Goal: Information Seeking & Learning: Learn about a topic

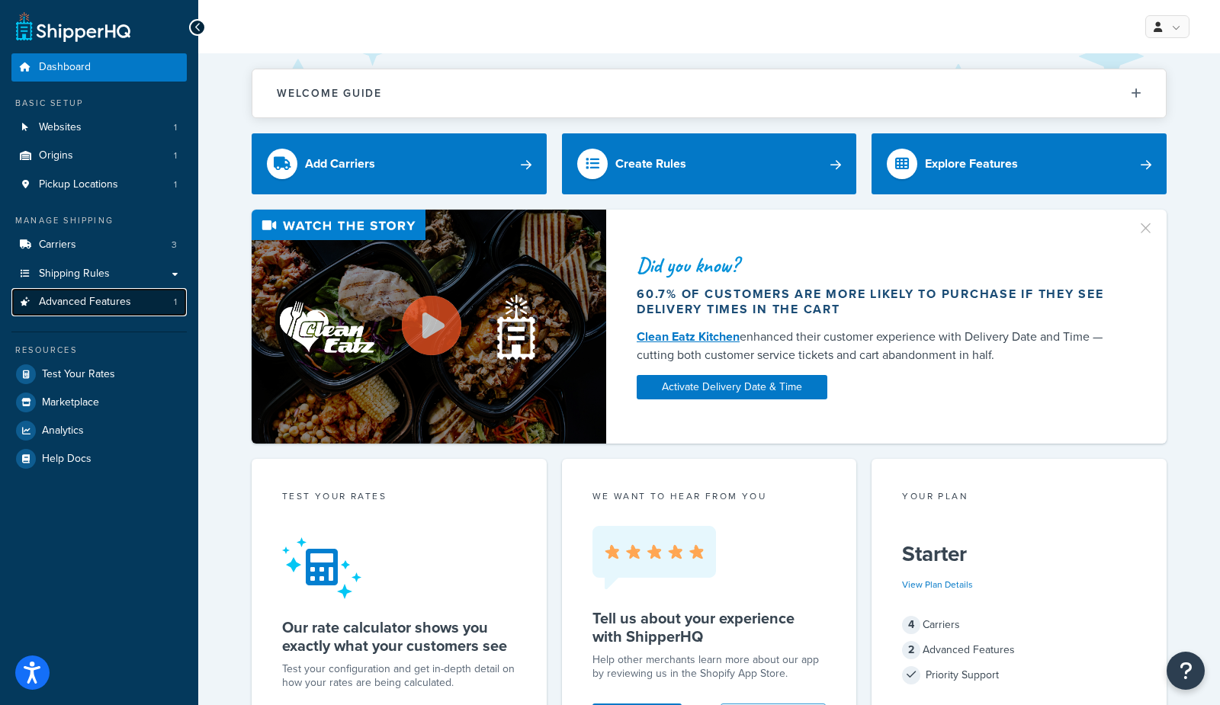
click at [89, 310] on link "Advanced Features 1" at bounding box center [98, 302] width 175 height 28
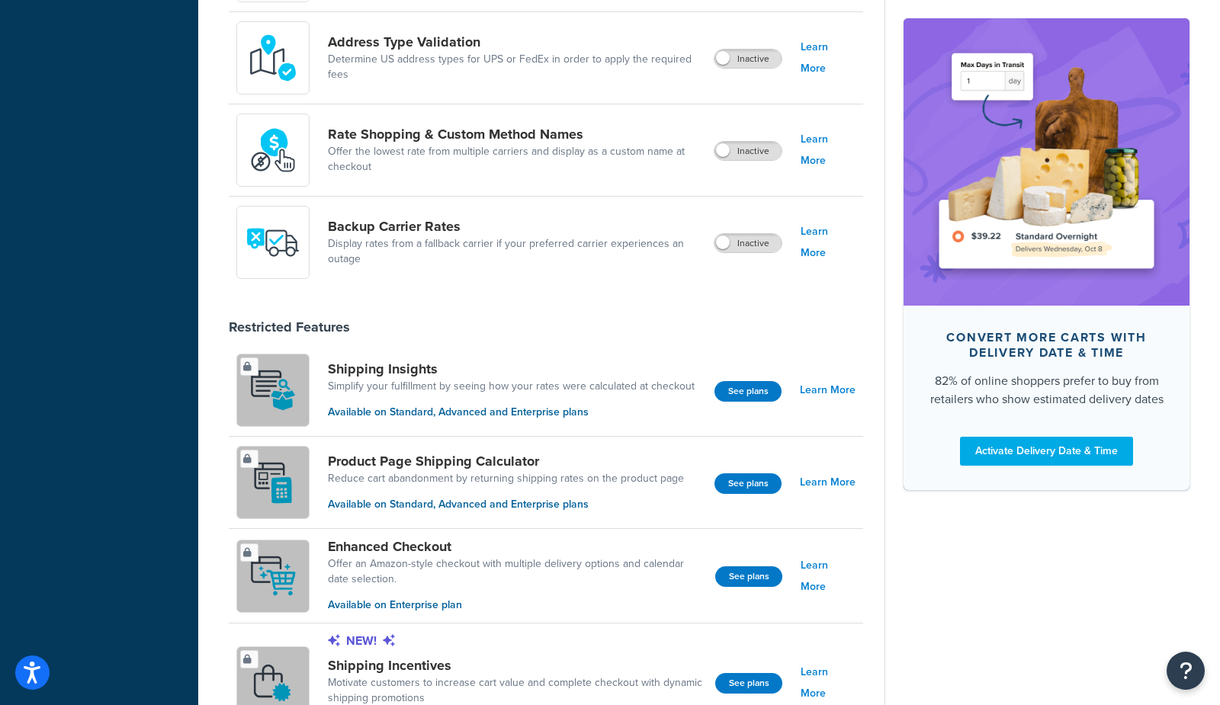
scroll to position [688, 0]
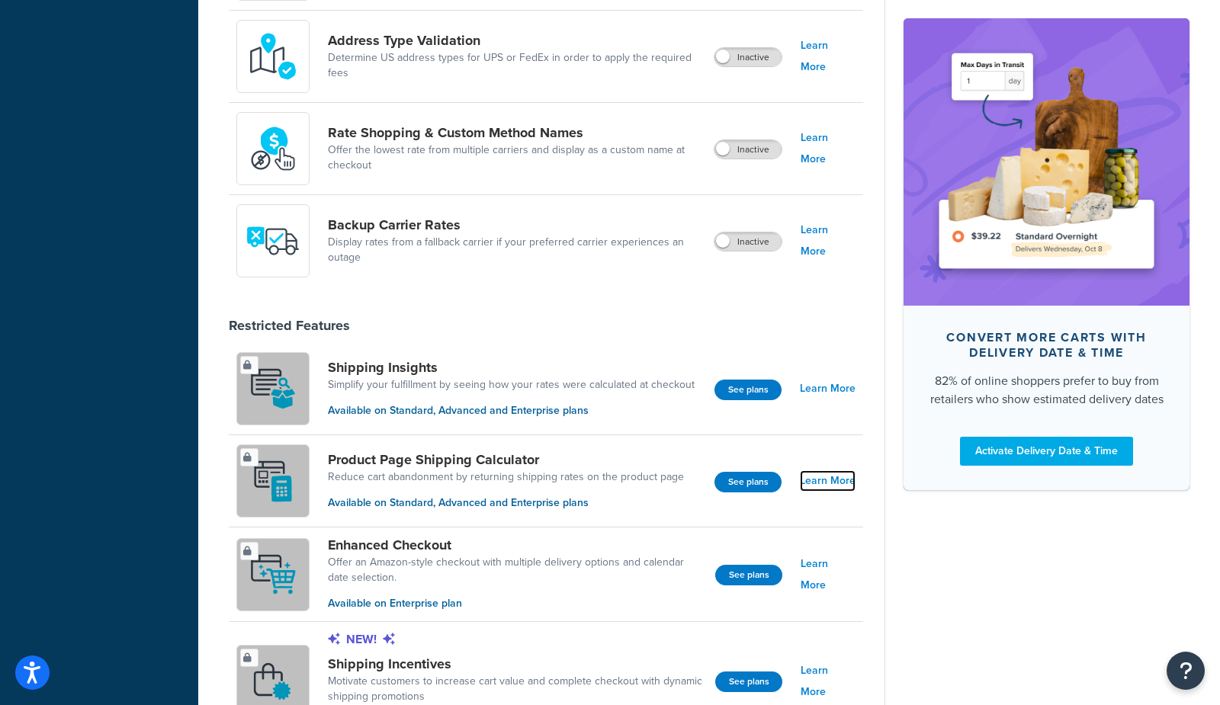
click at [832, 482] on link "Learn More" at bounding box center [828, 480] width 56 height 21
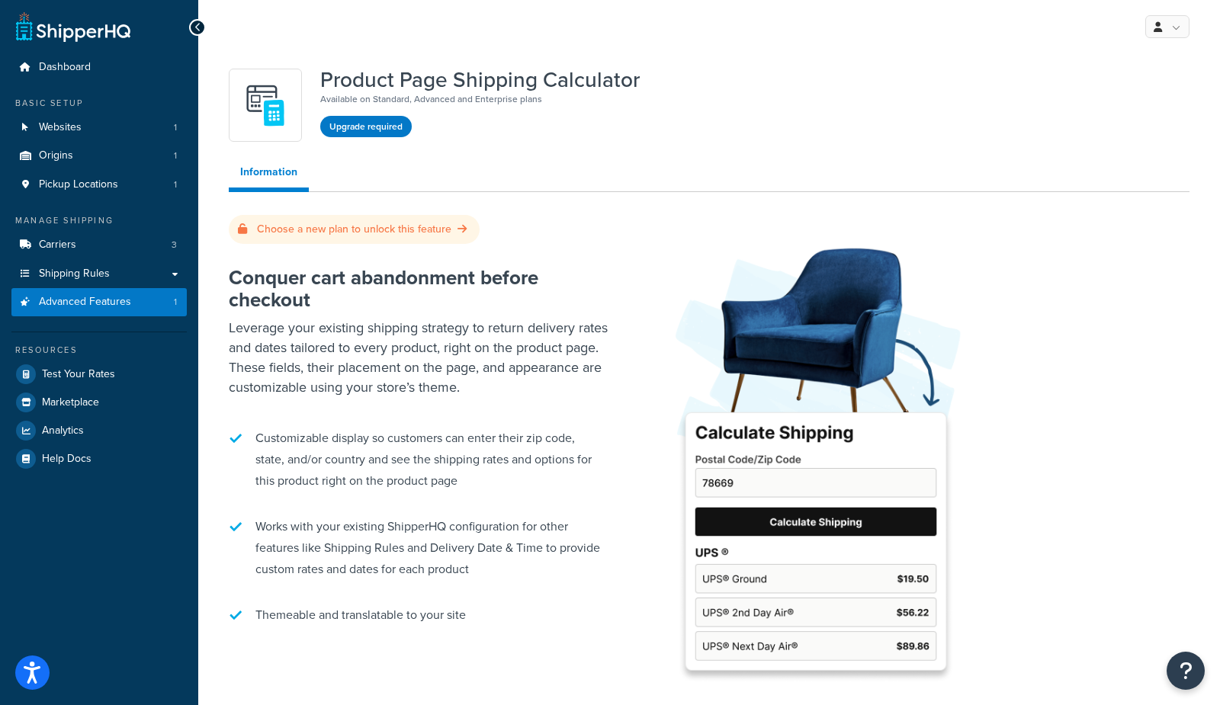
scroll to position [688, 0]
